Goal: Task Accomplishment & Management: Use online tool/utility

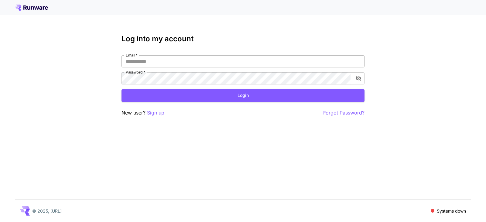
click at [189, 62] on input "Email   *" at bounding box center [242, 61] width 243 height 12
type input "**********"
click at [145, 69] on div "**********" at bounding box center [242, 69] width 243 height 29
click at [156, 92] on button "Login" at bounding box center [242, 95] width 243 height 12
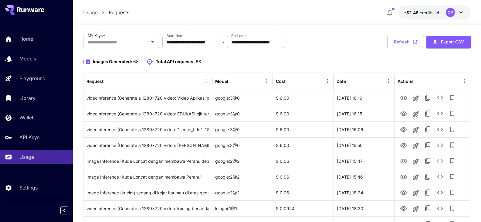
scroll to position [30, 0]
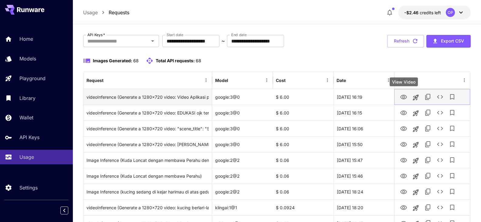
click at [407, 98] on icon "View Video" at bounding box center [403, 96] width 7 height 7
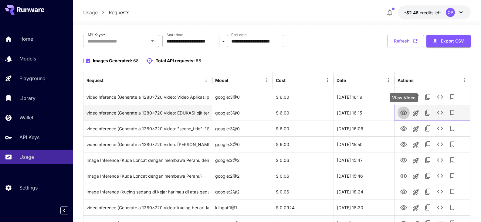
click at [401, 115] on icon "View Video" at bounding box center [403, 112] width 7 height 7
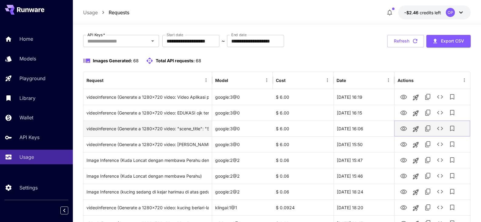
click at [406, 127] on icon "View Video" at bounding box center [403, 128] width 7 height 7
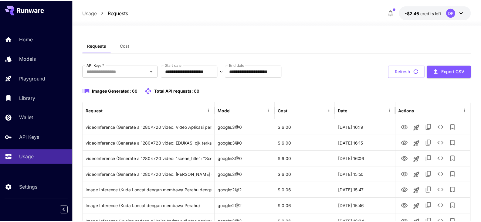
scroll to position [30, 0]
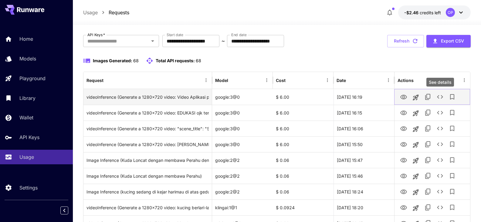
click at [441, 95] on icon "See details" at bounding box center [439, 96] width 7 height 7
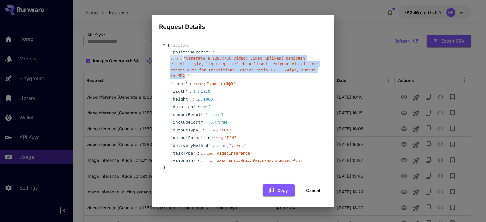
drag, startPoint x: 291, startPoint y: 74, endPoint x: 170, endPoint y: 61, distance: 122.1
click at [170, 61] on div "" positivePrompt " : string " Generate a 1280x720 video: Video Aplikasi penipua…" at bounding box center [244, 64] width 160 height 32
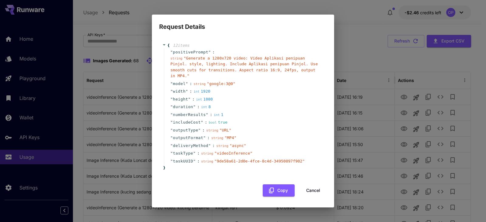
click at [262, 87] on div "" width " : int 1920" at bounding box center [244, 91] width 160 height 8
click at [354, 63] on div "Request Details { 12 item s " positivePrompt " : string " Generate a 1280x720 v…" at bounding box center [243, 111] width 486 height 222
click at [307, 188] on button "Cancel" at bounding box center [312, 190] width 27 height 12
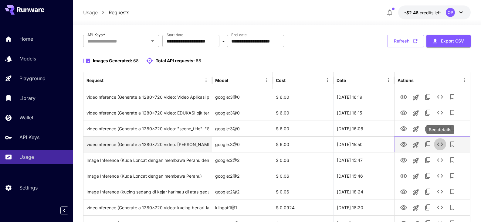
click at [439, 143] on icon "See details" at bounding box center [440, 144] width 6 height 4
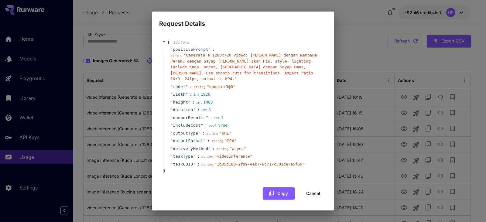
click at [318, 187] on button "Cancel" at bounding box center [312, 193] width 27 height 12
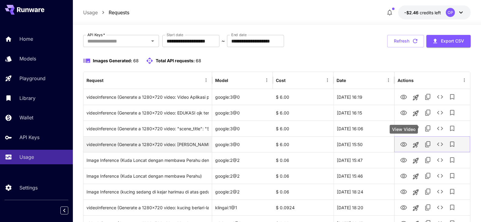
click at [399, 147] on button "View Video" at bounding box center [404, 144] width 12 height 12
click at [400, 144] on icon "View Video" at bounding box center [403, 144] width 7 height 7
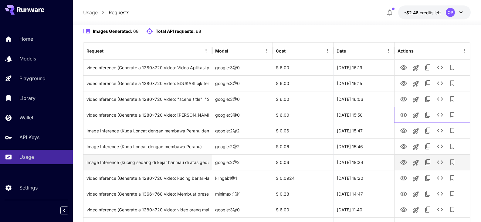
scroll to position [61, 0]
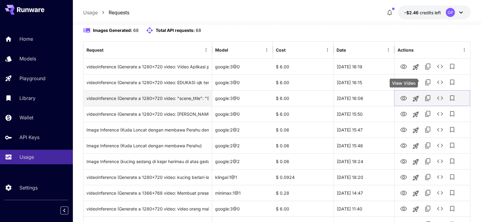
click at [405, 99] on icon "View Video" at bounding box center [403, 98] width 7 height 7
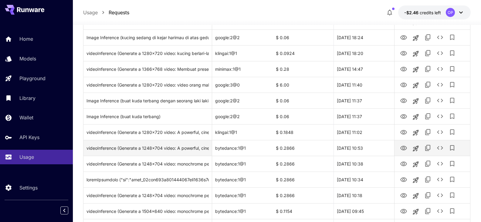
scroll to position [182, 0]
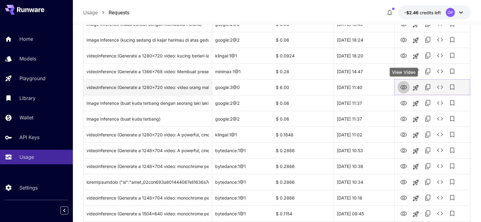
click at [400, 88] on icon "View Video" at bounding box center [403, 87] width 7 height 7
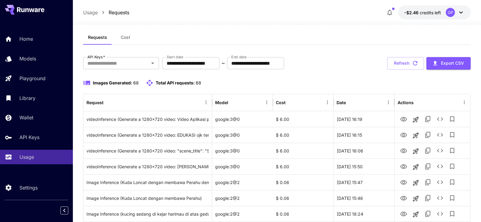
scroll to position [0, 0]
